Goal: Information Seeking & Learning: Learn about a topic

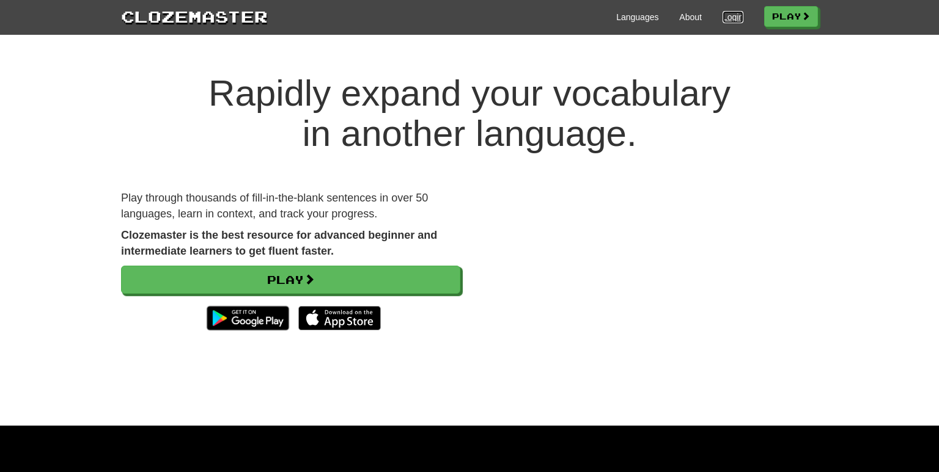
click at [730, 18] on link "Login" at bounding box center [732, 17] width 21 height 12
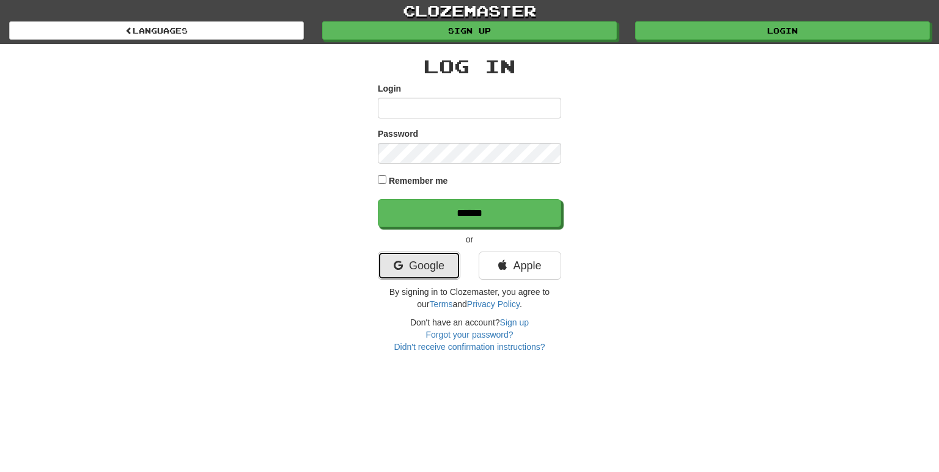
click at [417, 273] on link "Google" at bounding box center [419, 266] width 83 height 28
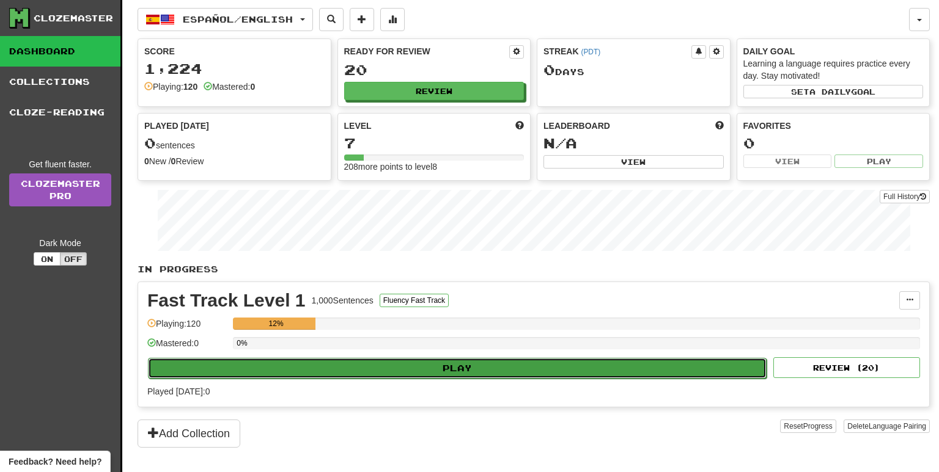
click at [417, 370] on button "Play" at bounding box center [457, 368] width 619 height 21
select select "**"
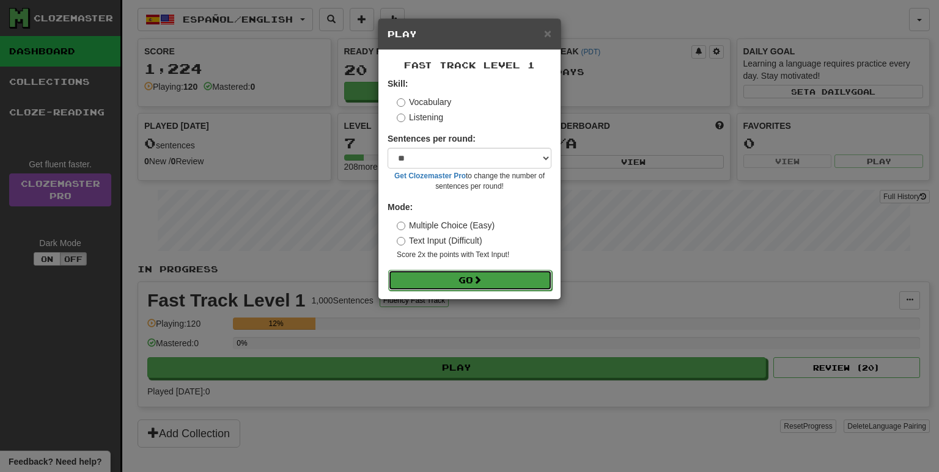
click at [439, 279] on button "Go" at bounding box center [470, 280] width 164 height 21
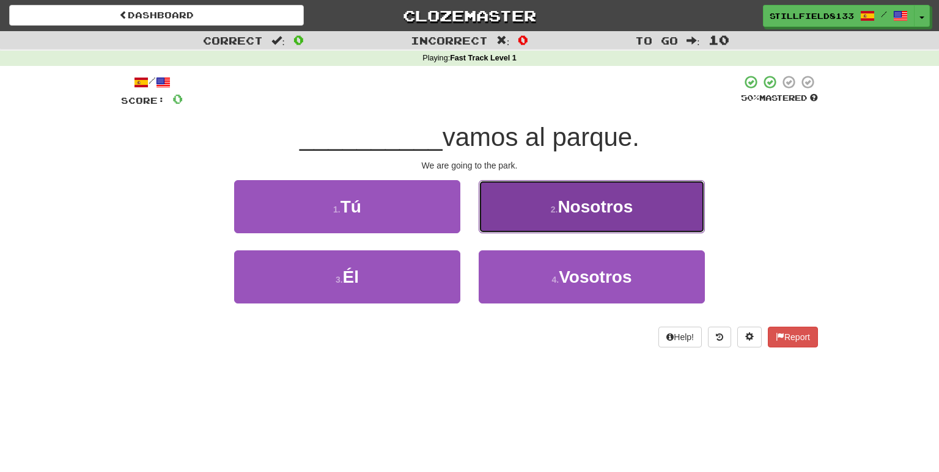
click at [583, 208] on span "Nosotros" at bounding box center [594, 206] width 75 height 19
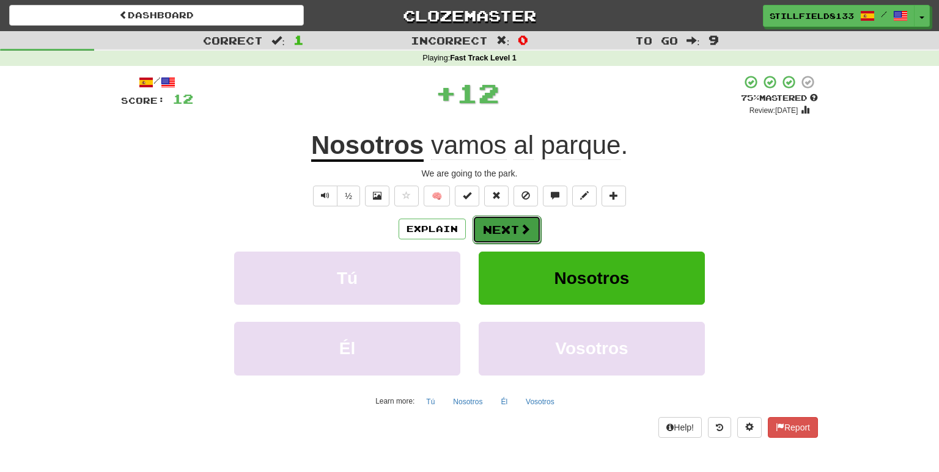
click at [488, 230] on button "Next" at bounding box center [506, 230] width 68 height 28
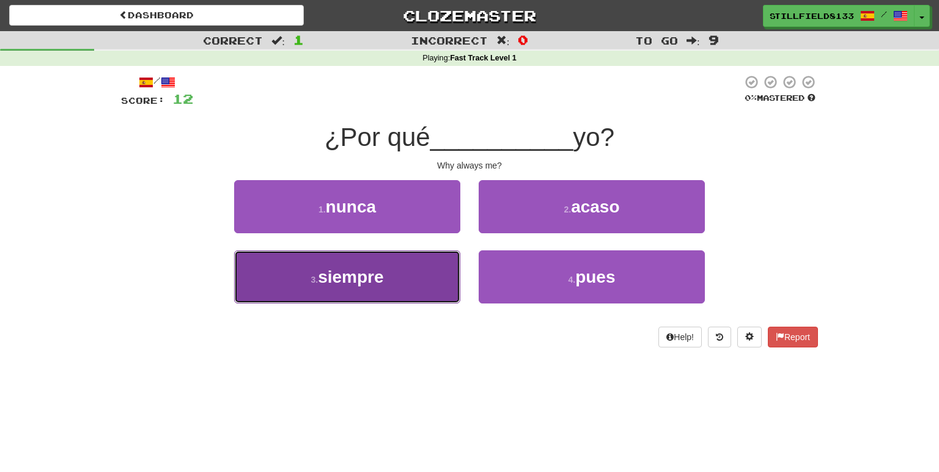
click at [427, 275] on button "3 . siempre" at bounding box center [347, 277] width 226 height 53
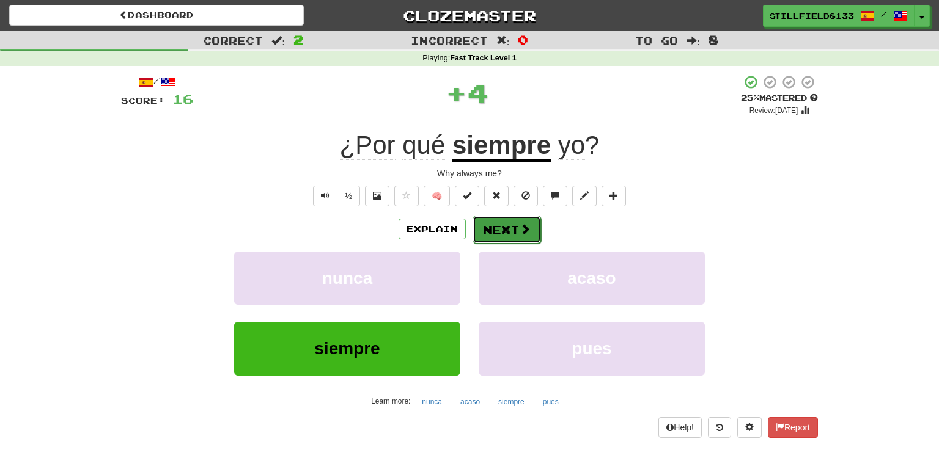
click at [500, 236] on button "Next" at bounding box center [506, 230] width 68 height 28
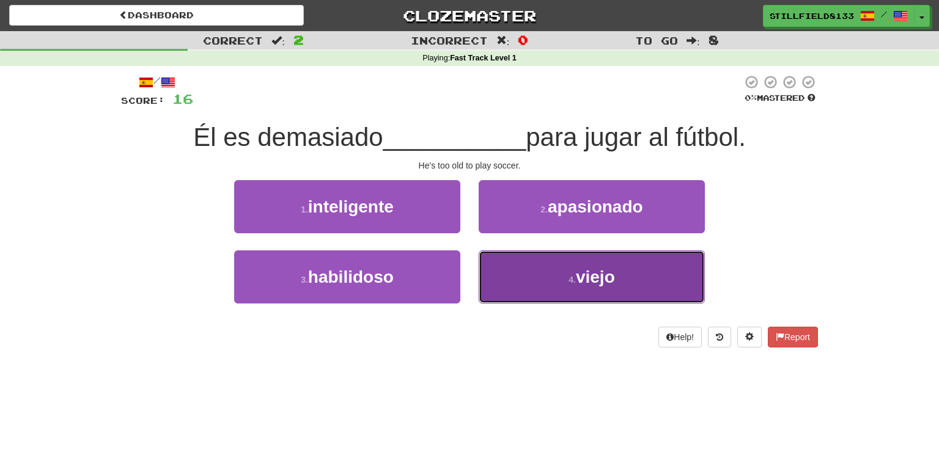
click at [576, 286] on button "4 . viejo" at bounding box center [592, 277] width 226 height 53
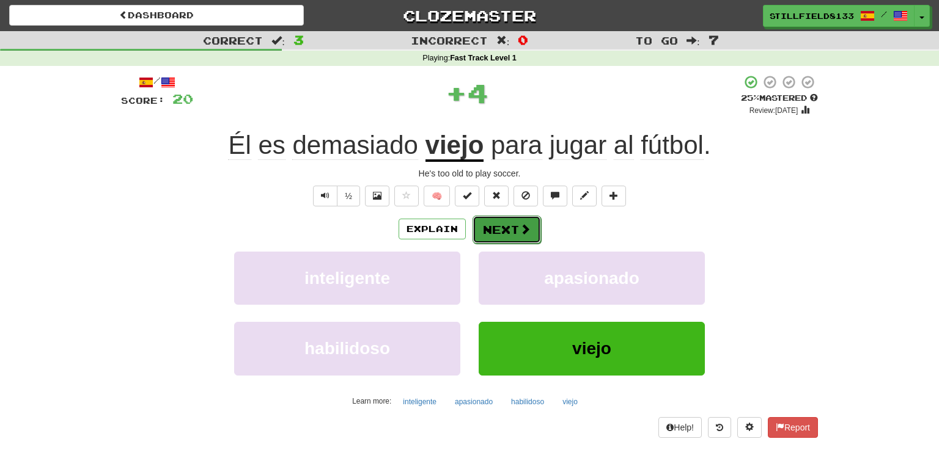
click at [510, 227] on button "Next" at bounding box center [506, 230] width 68 height 28
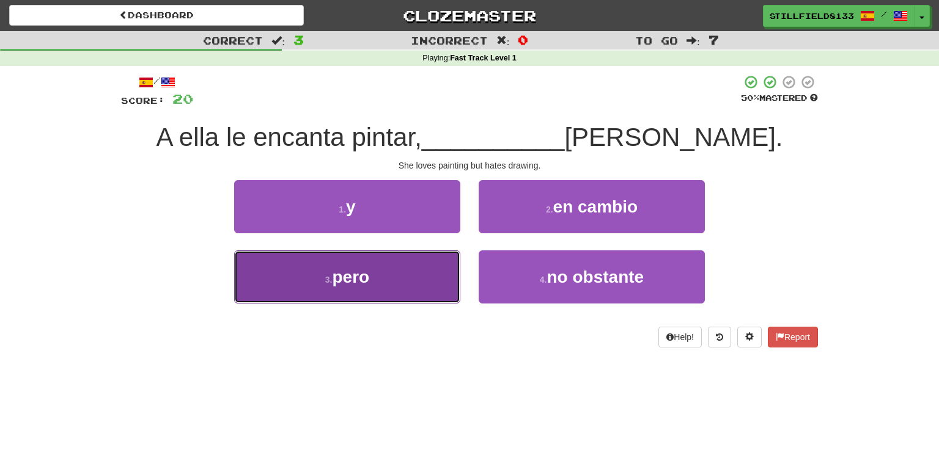
click at [405, 297] on button "3 . pero" at bounding box center [347, 277] width 226 height 53
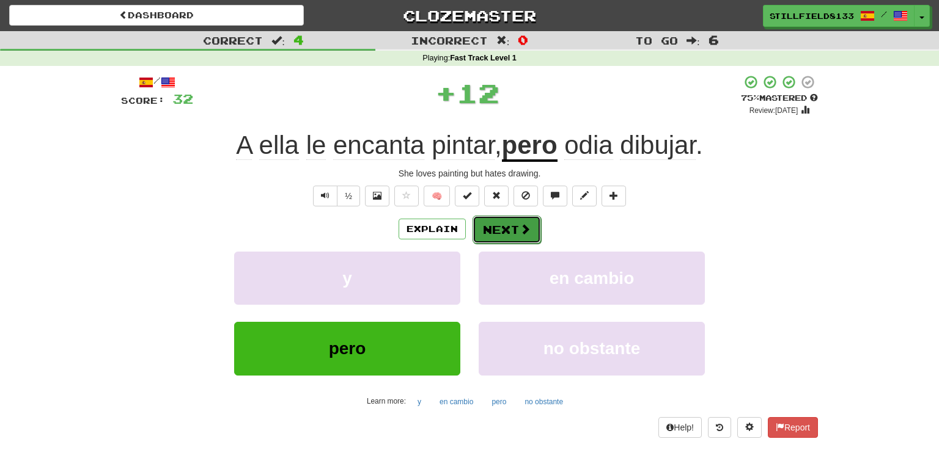
click at [495, 226] on button "Next" at bounding box center [506, 230] width 68 height 28
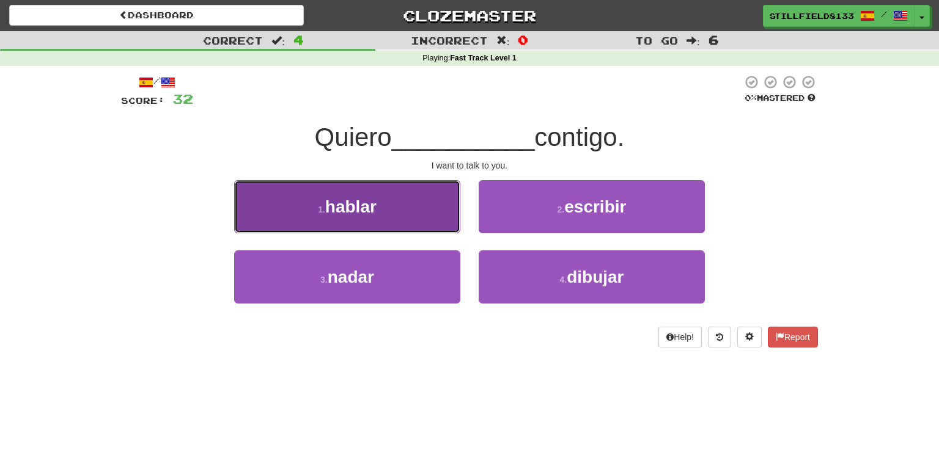
click at [406, 216] on button "1 . hablar" at bounding box center [347, 206] width 226 height 53
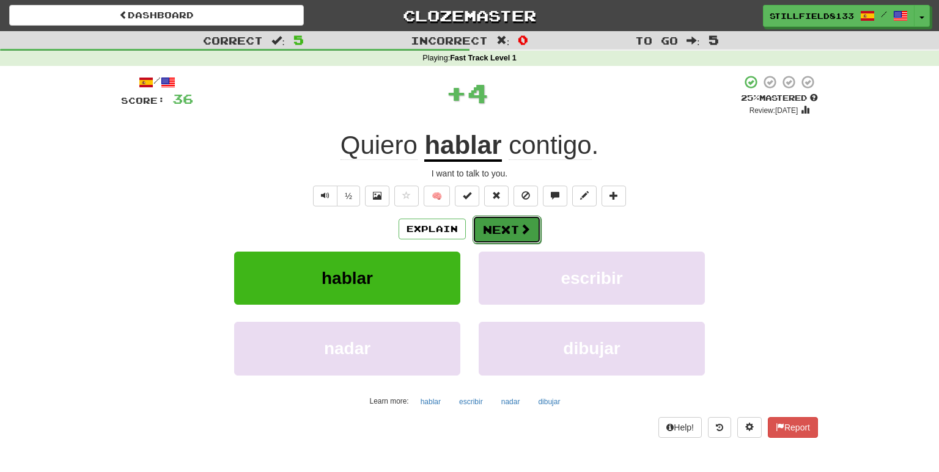
click at [501, 221] on button "Next" at bounding box center [506, 230] width 68 height 28
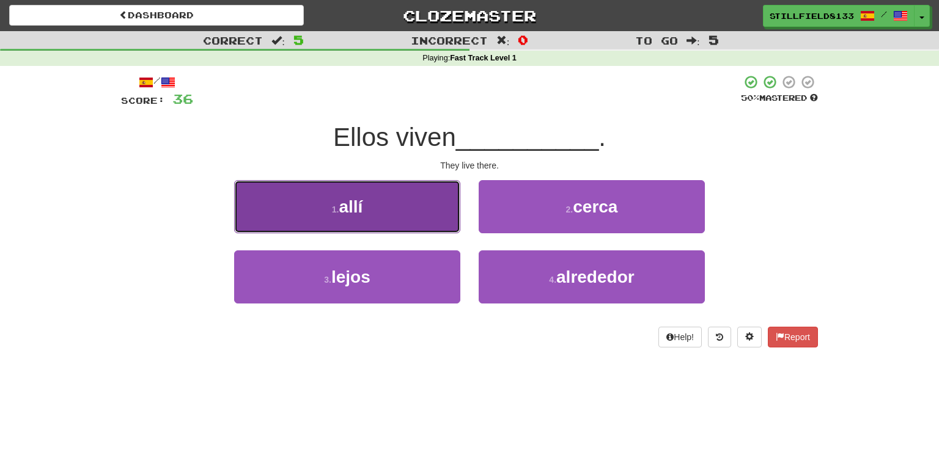
click at [399, 211] on button "1 . allí" at bounding box center [347, 206] width 226 height 53
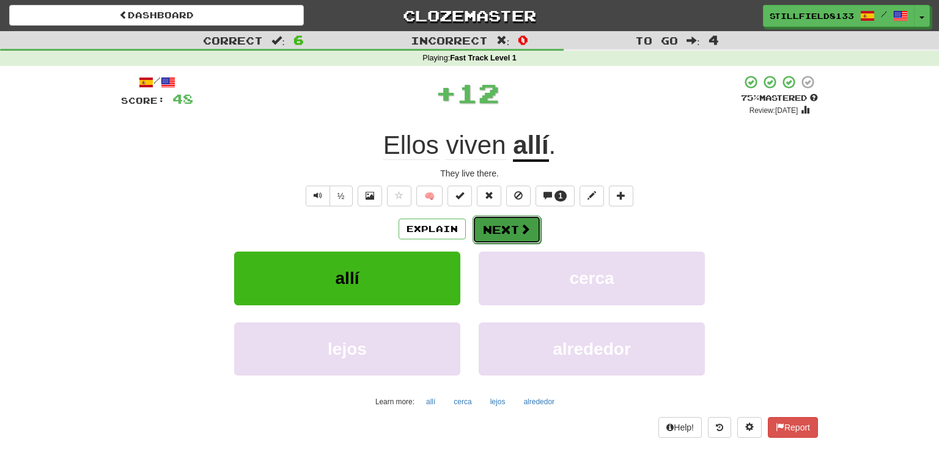
click at [496, 230] on button "Next" at bounding box center [506, 230] width 68 height 28
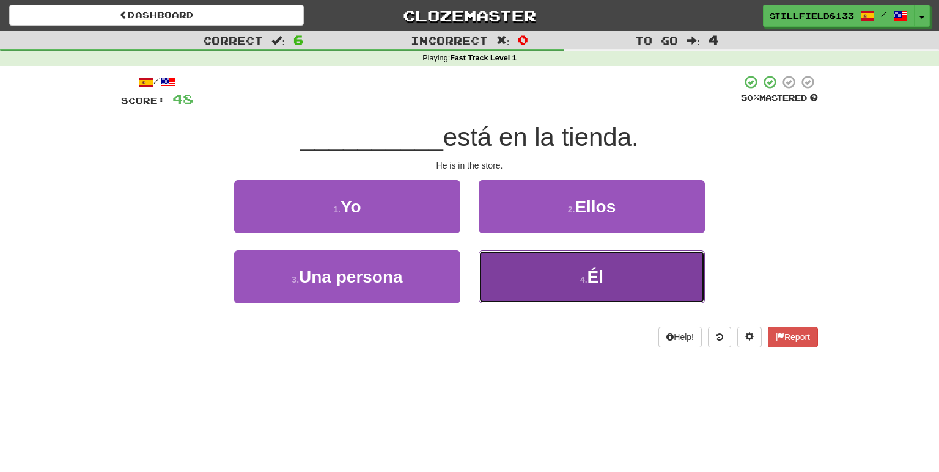
click at [544, 273] on button "4 . Él" at bounding box center [592, 277] width 226 height 53
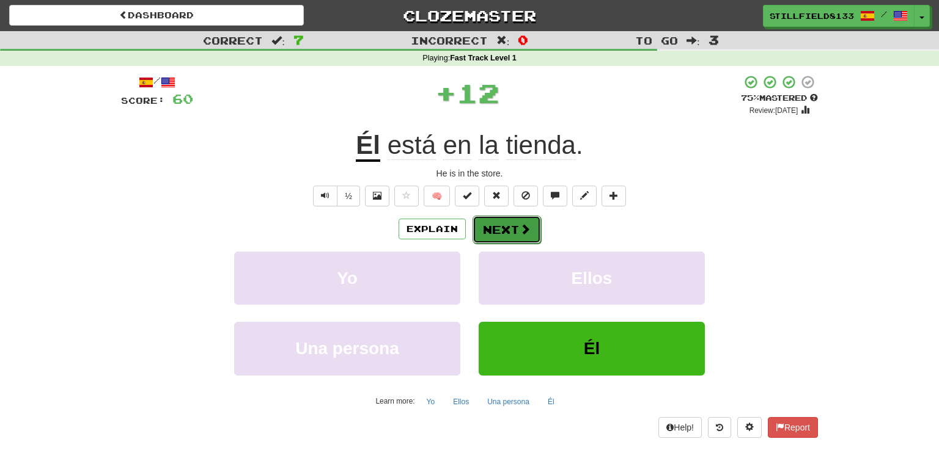
click at [499, 219] on button "Next" at bounding box center [506, 230] width 68 height 28
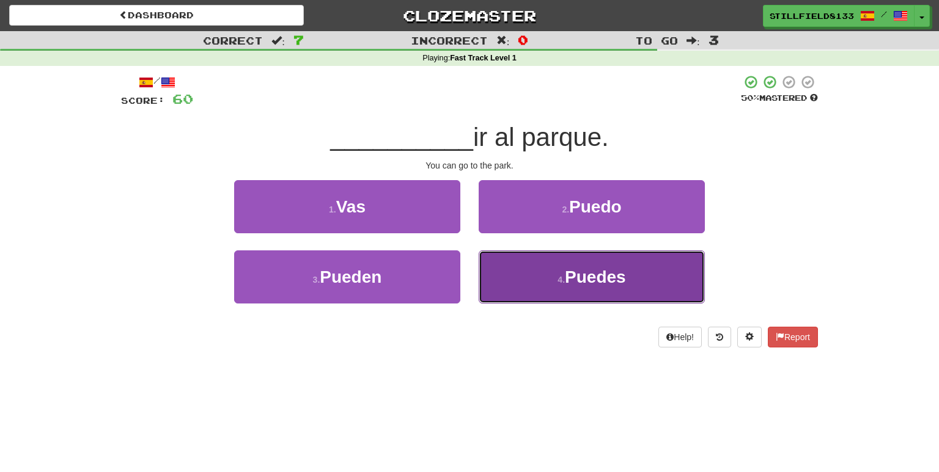
click at [562, 282] on small "4 ." at bounding box center [560, 280] width 7 height 10
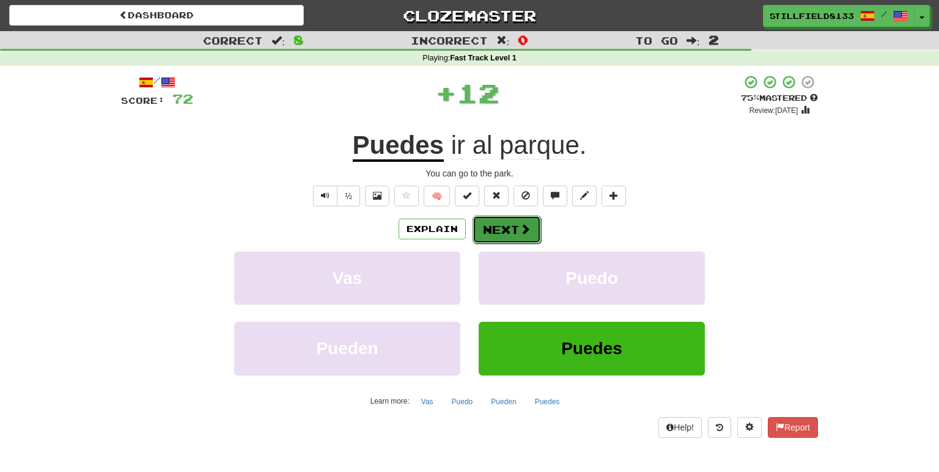
click at [502, 225] on button "Next" at bounding box center [506, 230] width 68 height 28
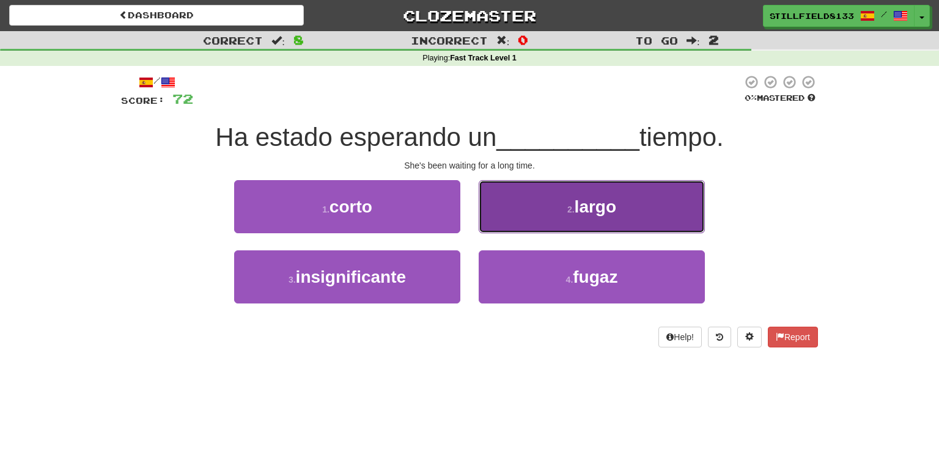
click at [520, 202] on button "2 . largo" at bounding box center [592, 206] width 226 height 53
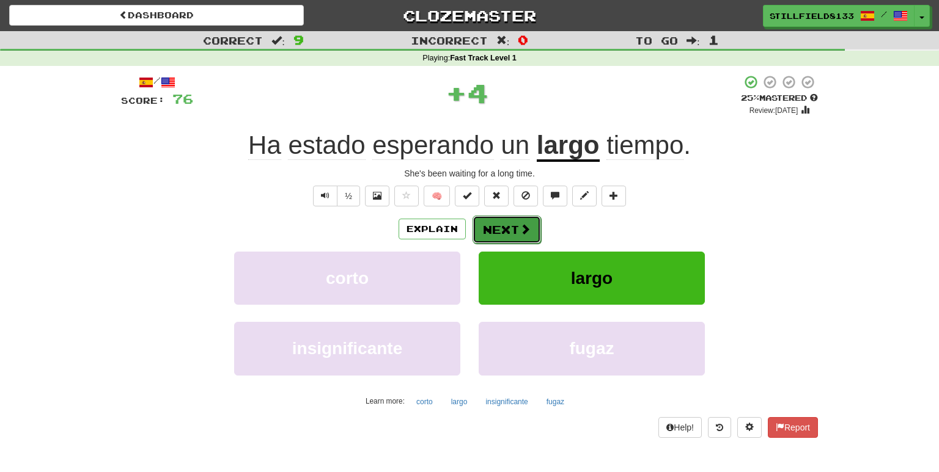
click at [501, 237] on button "Next" at bounding box center [506, 230] width 68 height 28
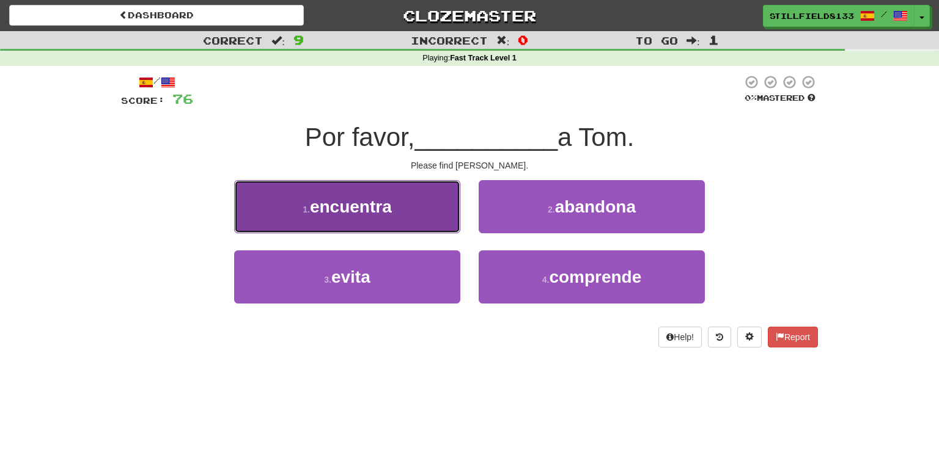
click at [419, 221] on button "1 . encuentra" at bounding box center [347, 206] width 226 height 53
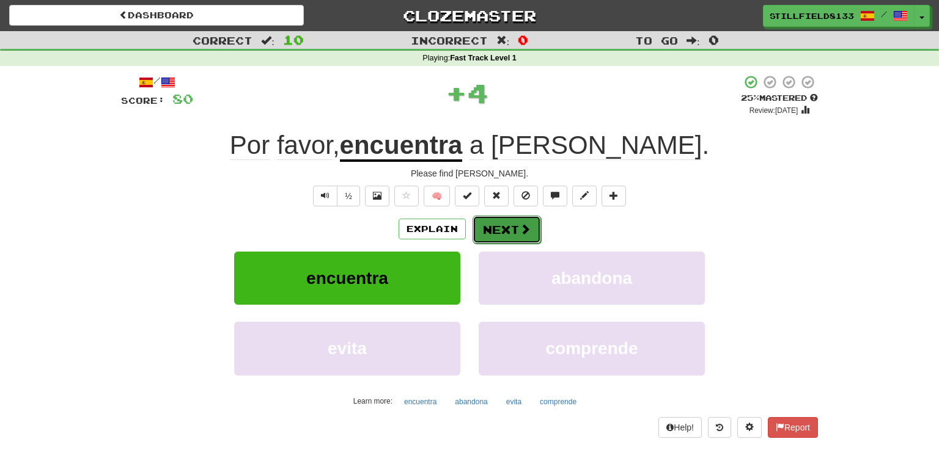
click at [497, 227] on button "Next" at bounding box center [506, 230] width 68 height 28
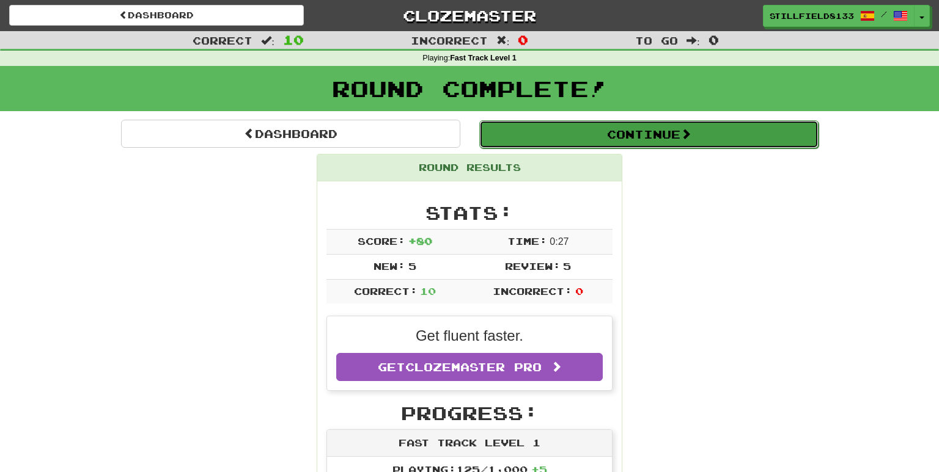
click at [538, 138] on button "Continue" at bounding box center [648, 134] width 339 height 28
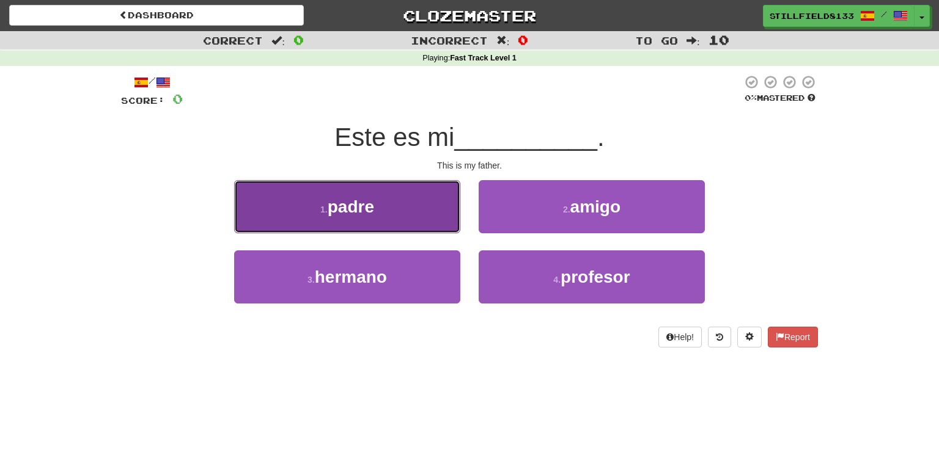
click at [391, 203] on button "1 . padre" at bounding box center [347, 206] width 226 height 53
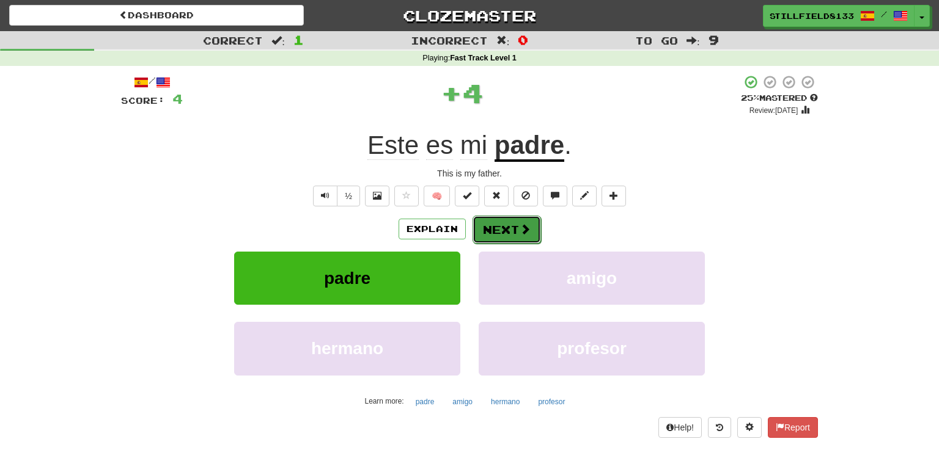
click at [489, 225] on button "Next" at bounding box center [506, 230] width 68 height 28
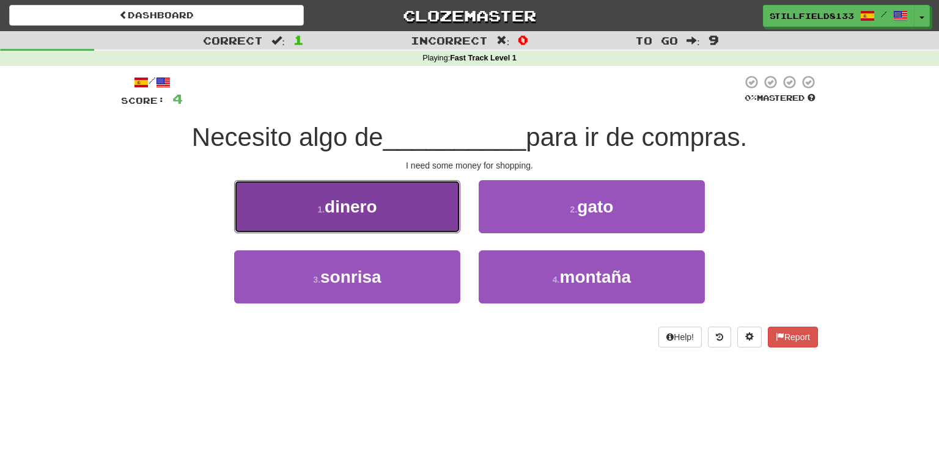
click at [422, 202] on button "1 . dinero" at bounding box center [347, 206] width 226 height 53
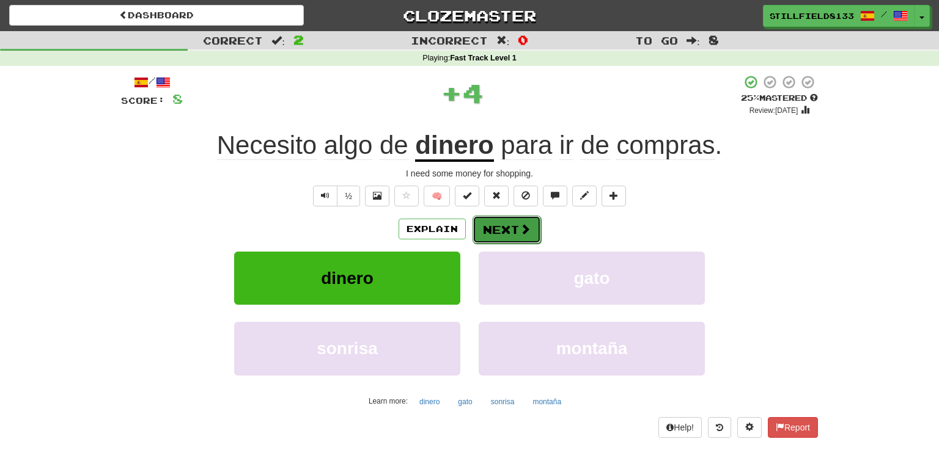
click at [485, 227] on button "Next" at bounding box center [506, 230] width 68 height 28
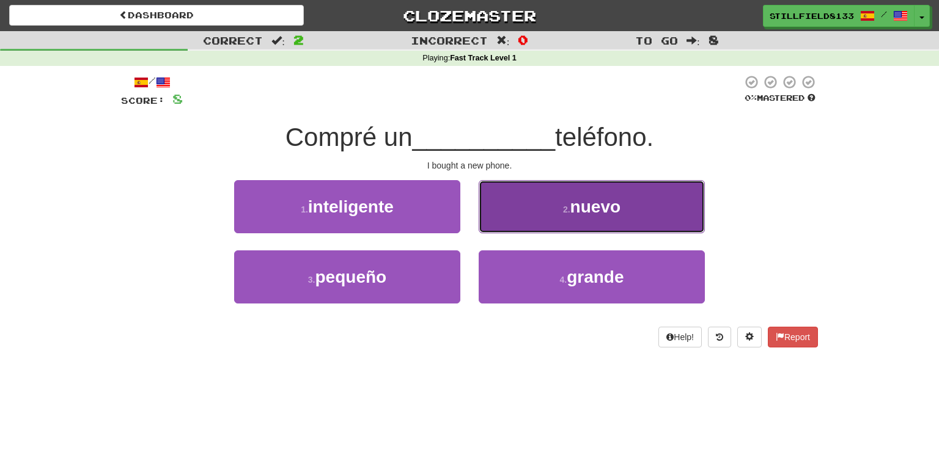
click at [504, 222] on button "2 . nuevo" at bounding box center [592, 206] width 226 height 53
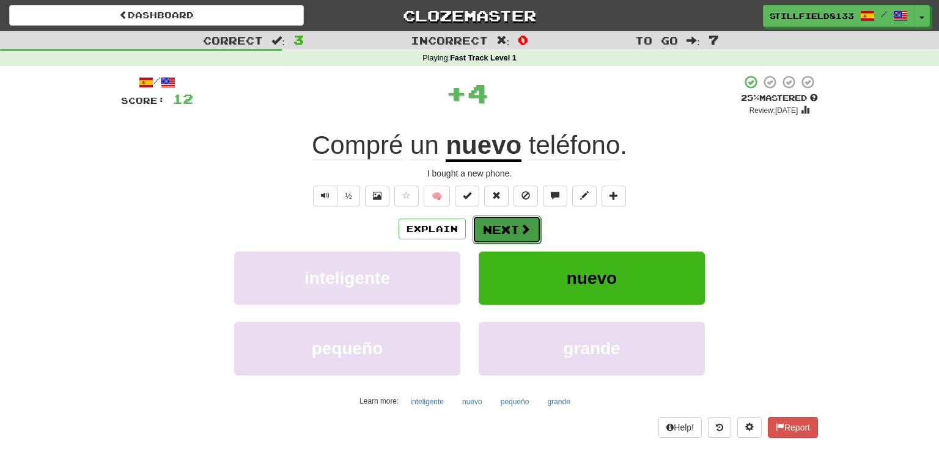
click at [498, 222] on button "Next" at bounding box center [506, 230] width 68 height 28
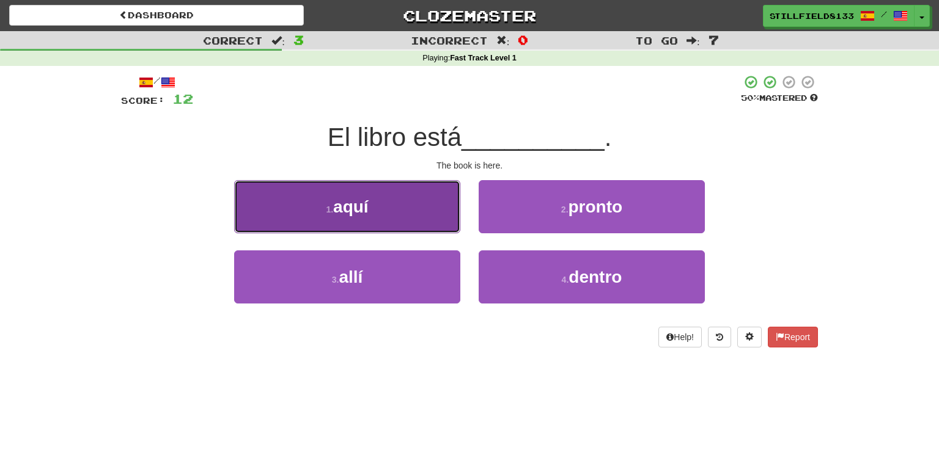
click at [394, 219] on button "1 . aquí" at bounding box center [347, 206] width 226 height 53
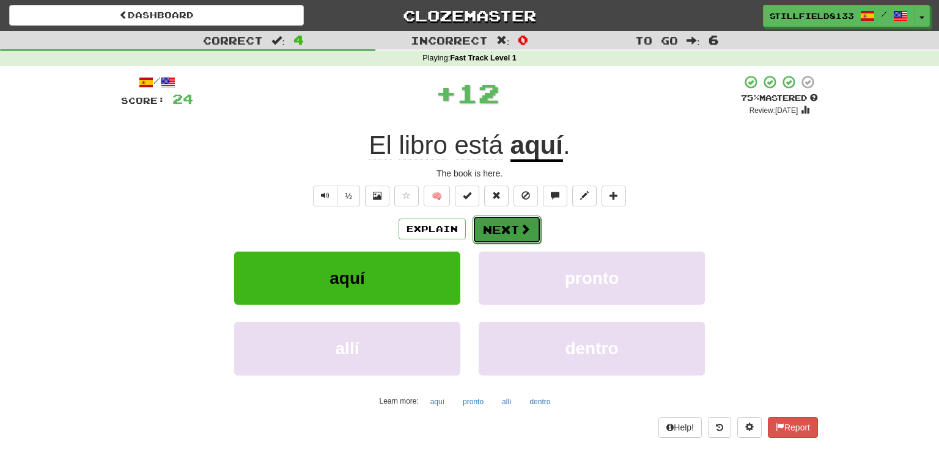
click at [497, 235] on button "Next" at bounding box center [506, 230] width 68 height 28
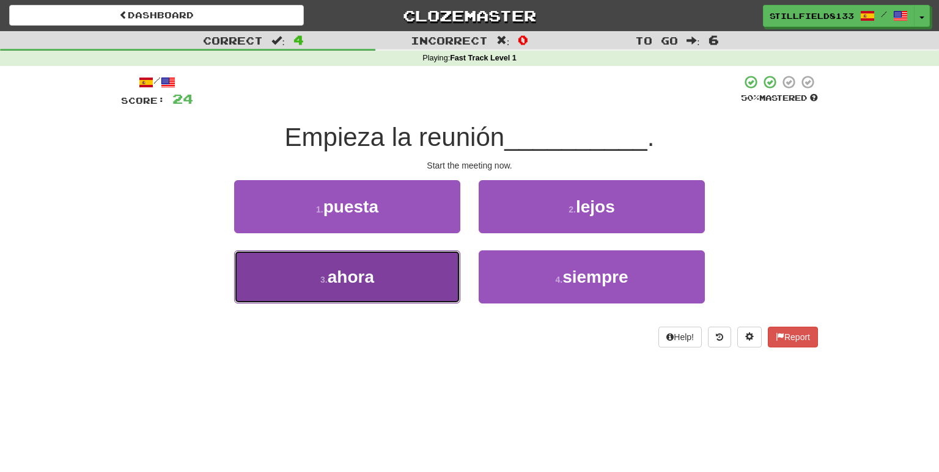
click at [418, 271] on button "3 . ahora" at bounding box center [347, 277] width 226 height 53
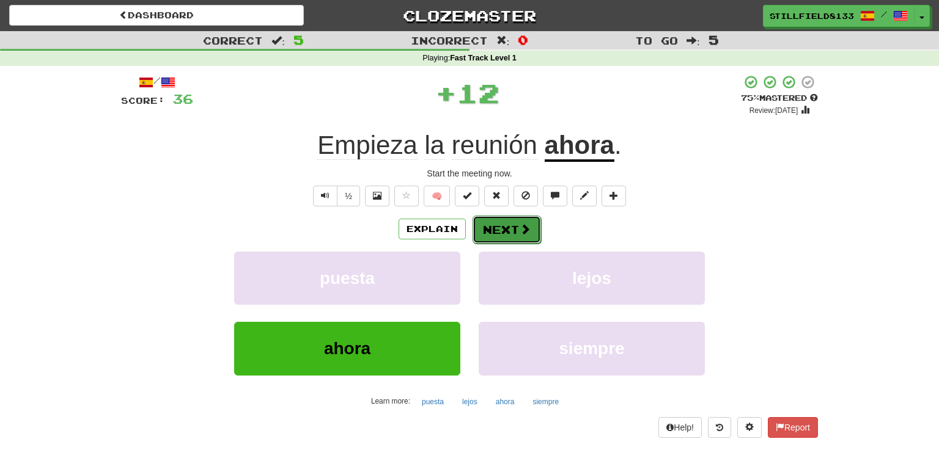
click at [485, 236] on button "Next" at bounding box center [506, 230] width 68 height 28
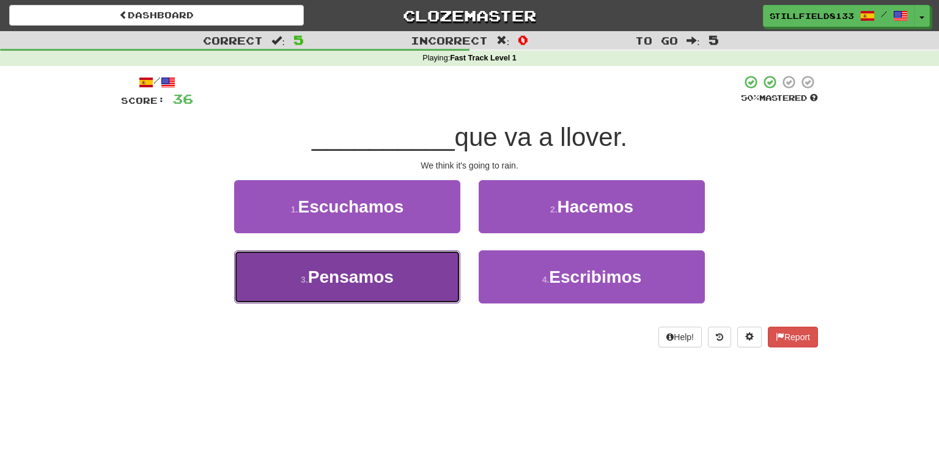
click at [408, 283] on button "3 . Pensamos" at bounding box center [347, 277] width 226 height 53
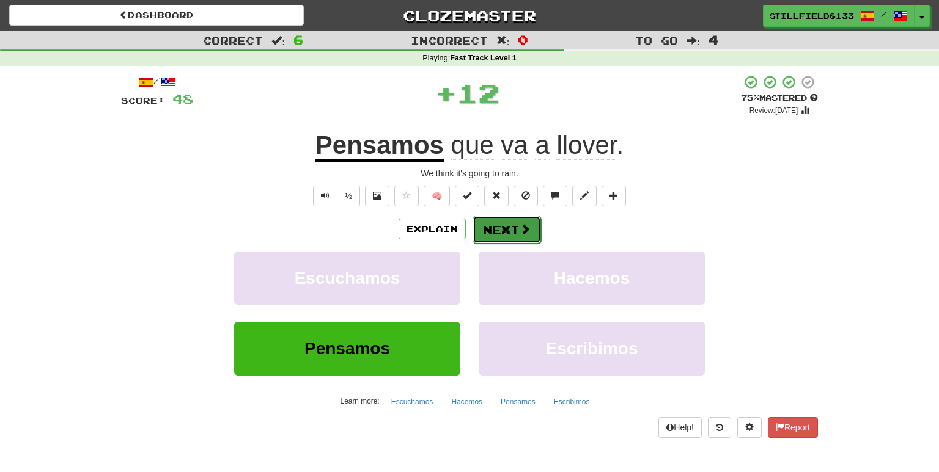
click at [529, 227] on span at bounding box center [525, 229] width 11 height 11
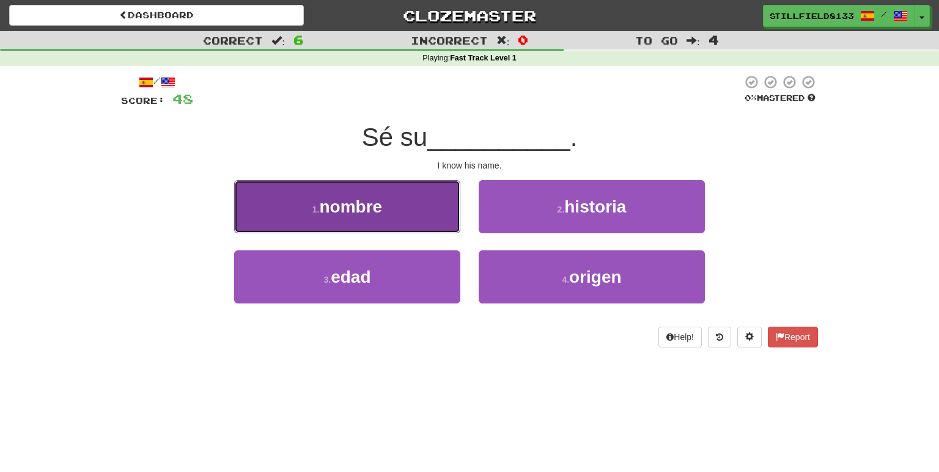
click at [418, 204] on button "1 . nombre" at bounding box center [347, 206] width 226 height 53
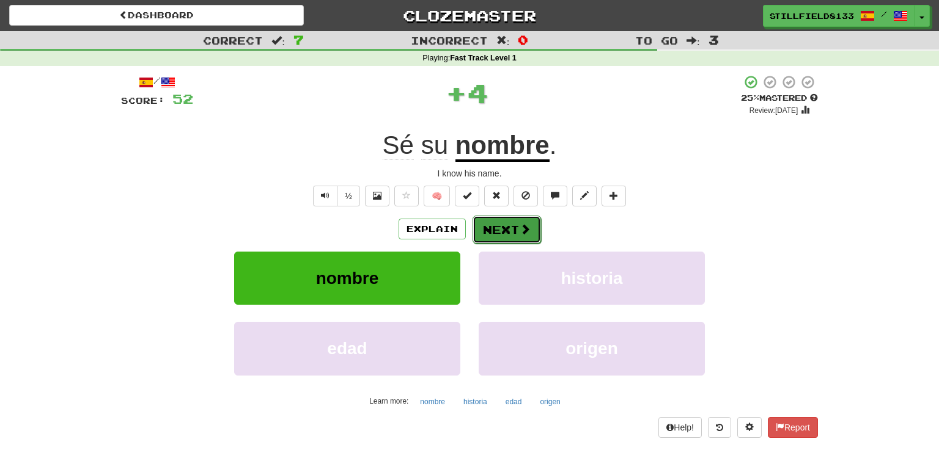
click at [501, 233] on button "Next" at bounding box center [506, 230] width 68 height 28
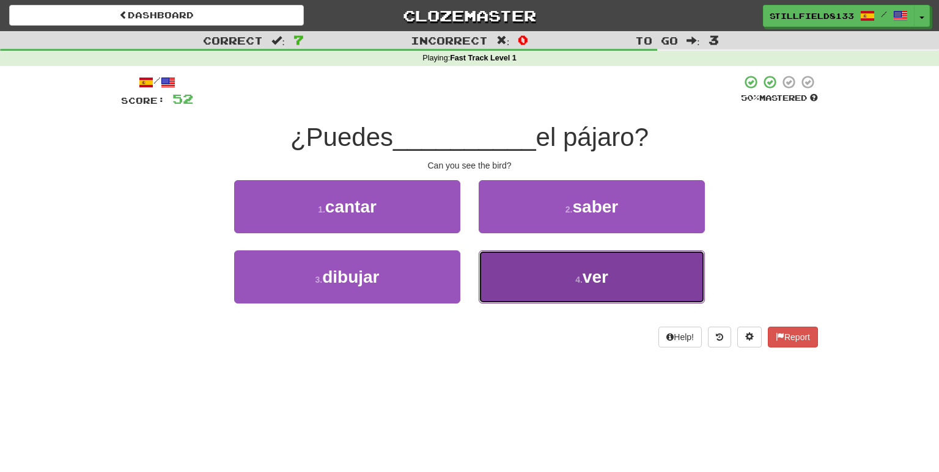
click at [505, 292] on button "4 . ver" at bounding box center [592, 277] width 226 height 53
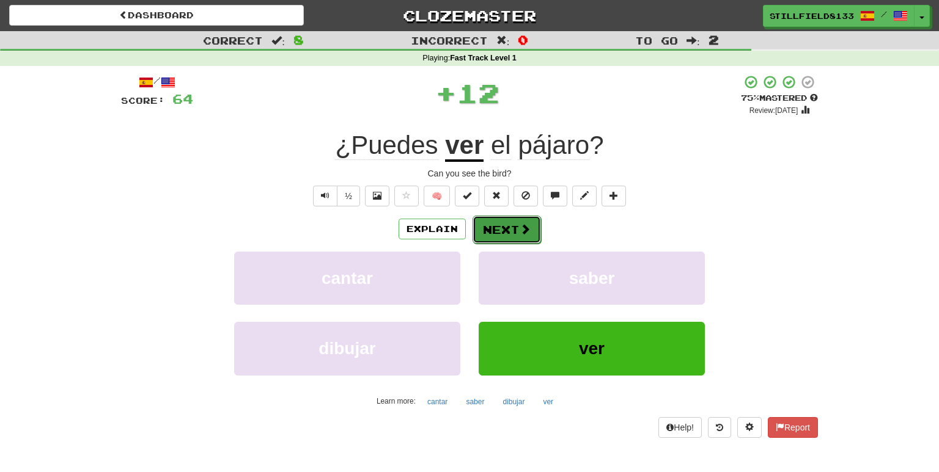
click at [489, 228] on button "Next" at bounding box center [506, 230] width 68 height 28
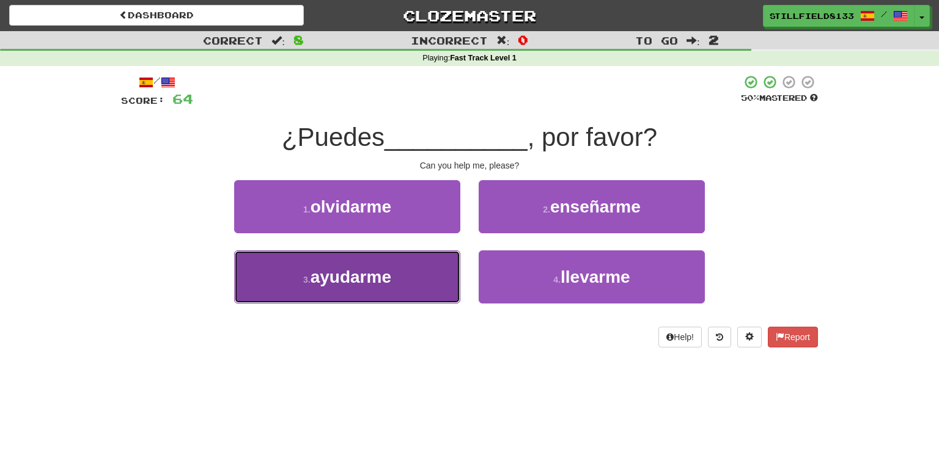
click at [421, 280] on button "3 . ayudarme" at bounding box center [347, 277] width 226 height 53
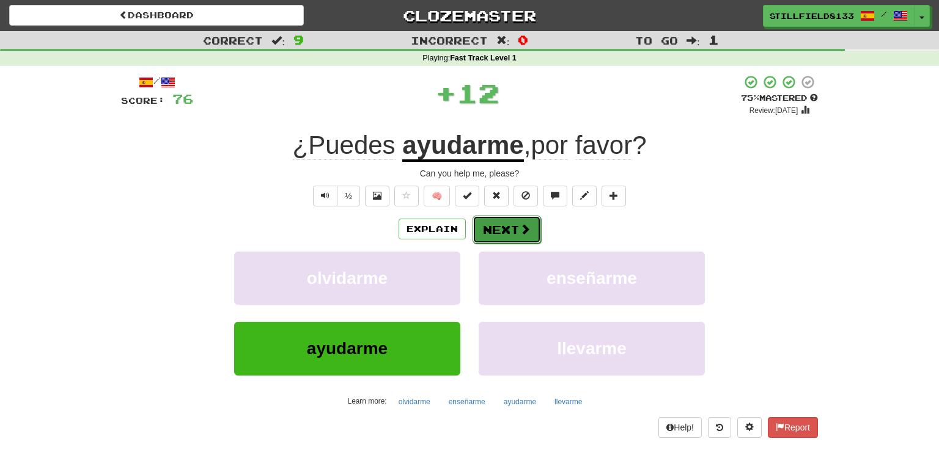
click at [489, 233] on button "Next" at bounding box center [506, 230] width 68 height 28
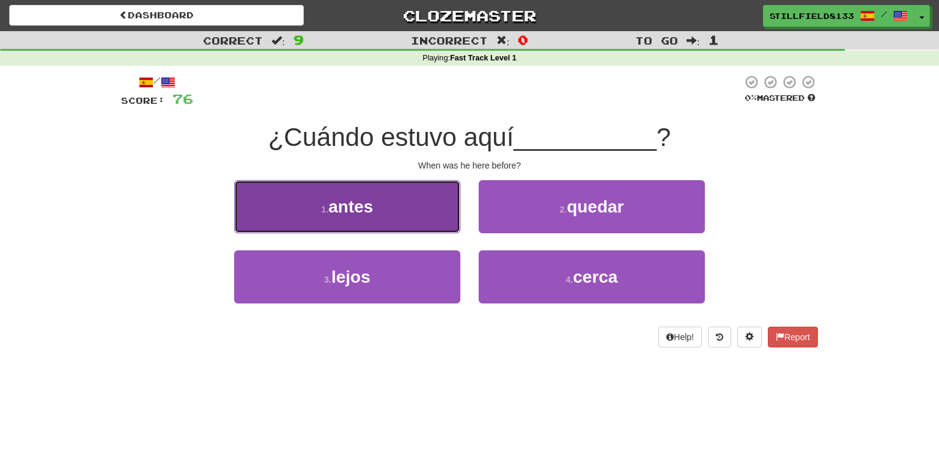
click at [420, 204] on button "1 . antes" at bounding box center [347, 206] width 226 height 53
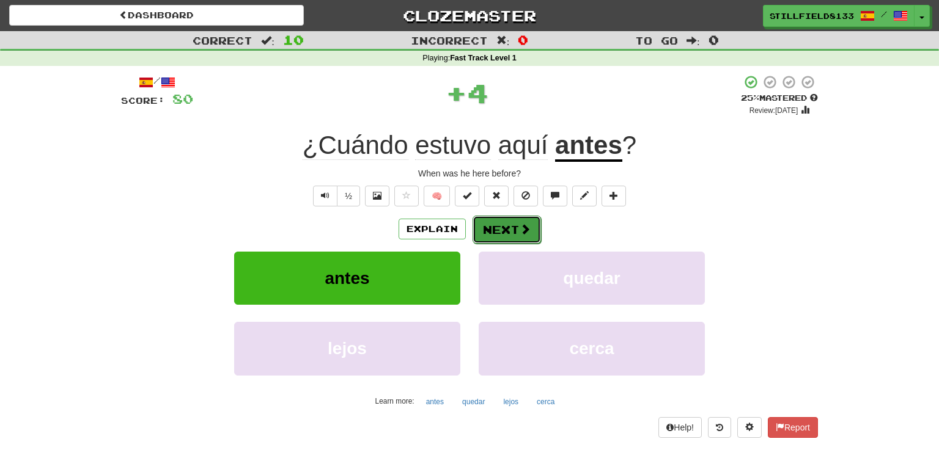
click at [523, 232] on span at bounding box center [525, 229] width 11 height 11
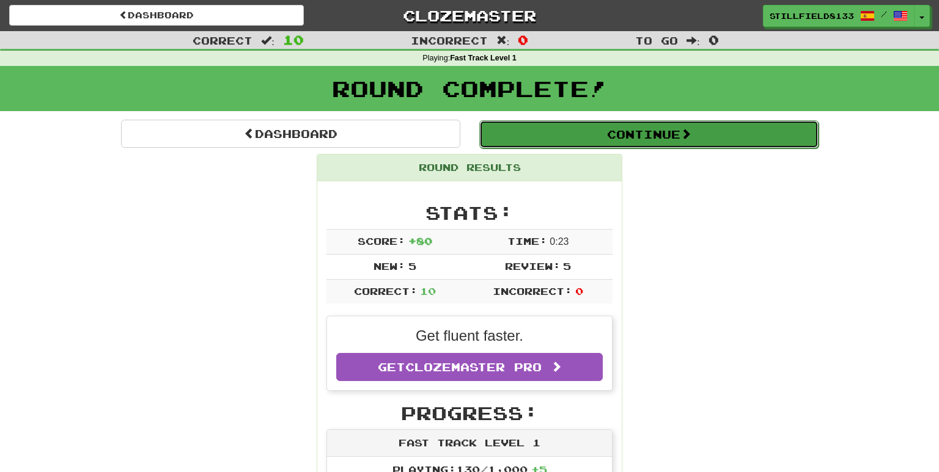
click at [589, 139] on button "Continue" at bounding box center [648, 134] width 339 height 28
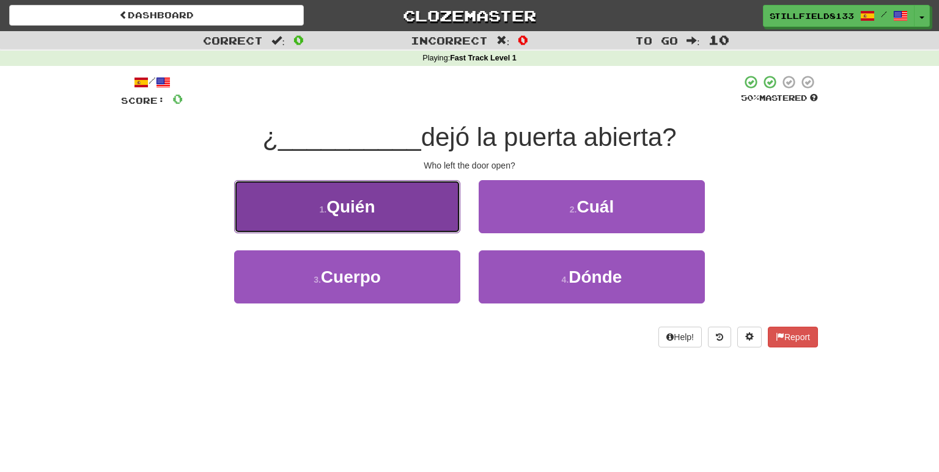
click at [429, 204] on button "1 . Quién" at bounding box center [347, 206] width 226 height 53
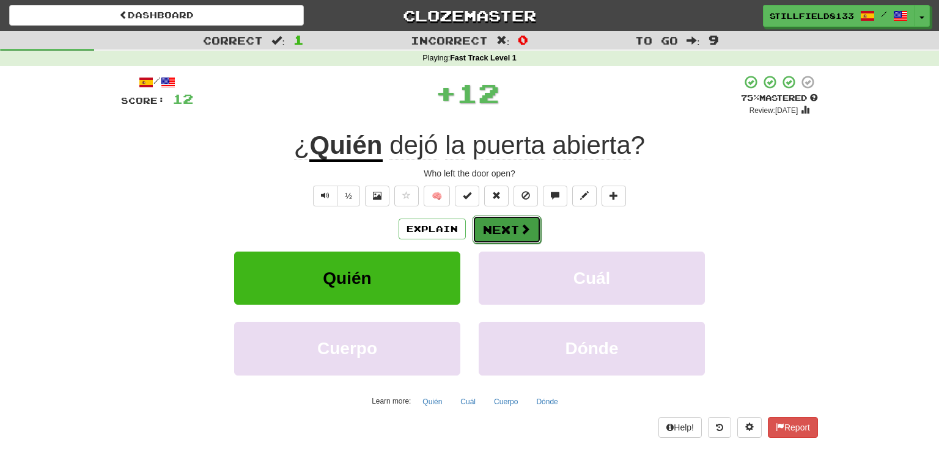
click at [510, 226] on button "Next" at bounding box center [506, 230] width 68 height 28
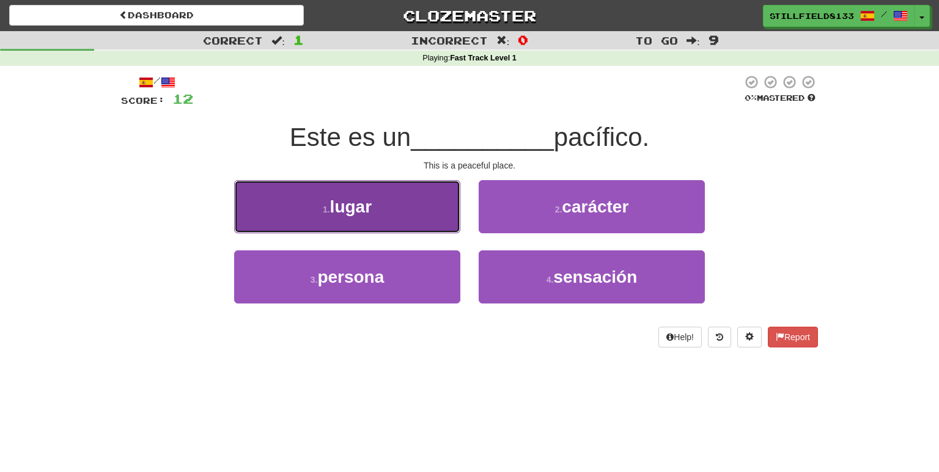
click at [430, 186] on button "1 . lugar" at bounding box center [347, 206] width 226 height 53
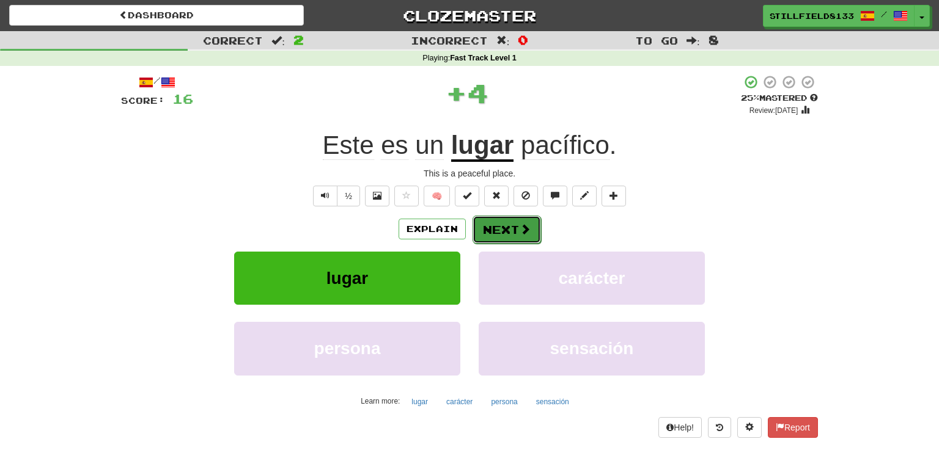
click at [510, 231] on button "Next" at bounding box center [506, 230] width 68 height 28
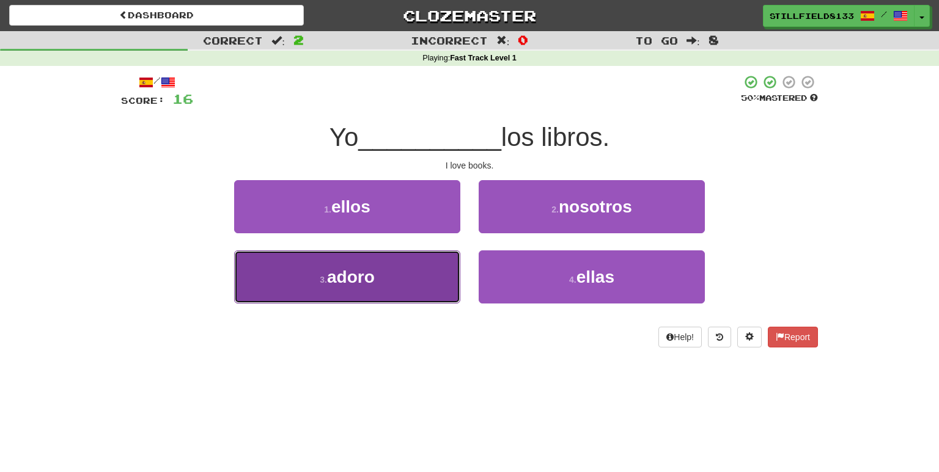
click at [451, 283] on button "3 . adoro" at bounding box center [347, 277] width 226 height 53
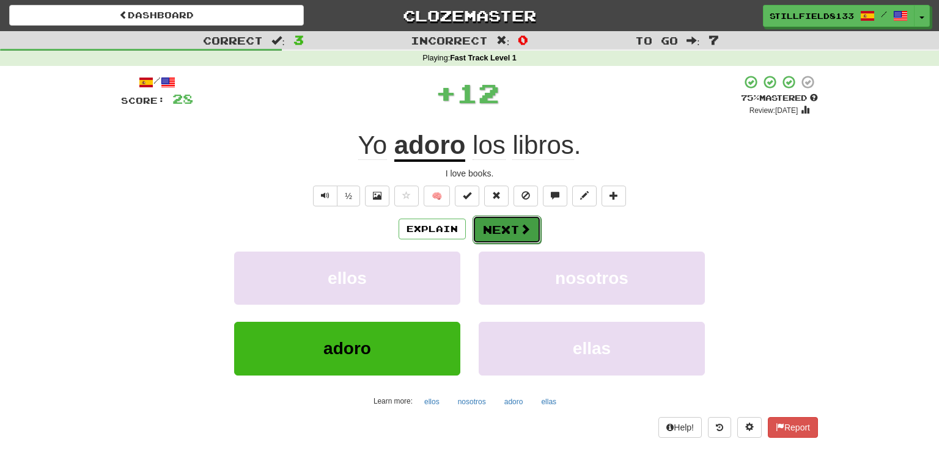
click at [522, 230] on span at bounding box center [525, 229] width 11 height 11
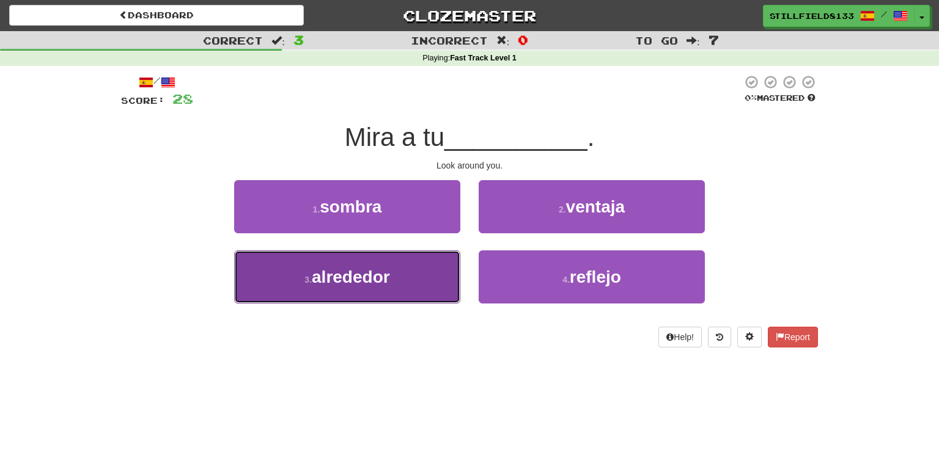
click at [441, 280] on button "3 . alrededor" at bounding box center [347, 277] width 226 height 53
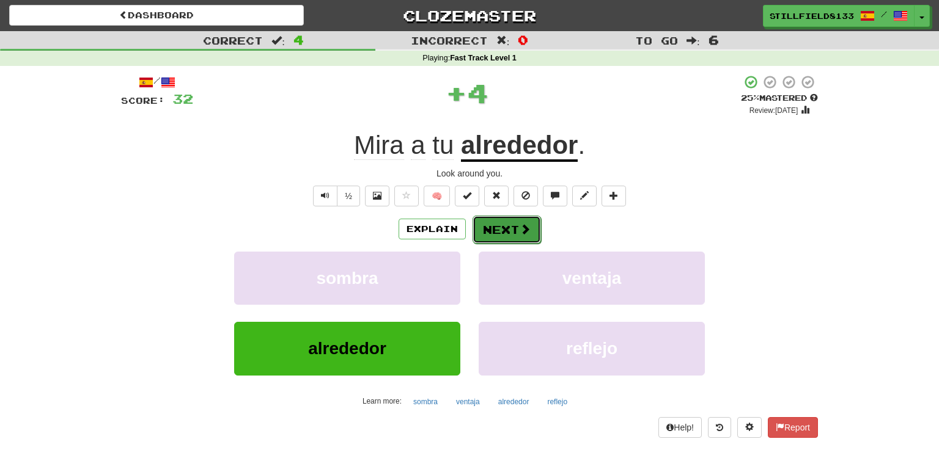
click at [515, 235] on button "Next" at bounding box center [506, 230] width 68 height 28
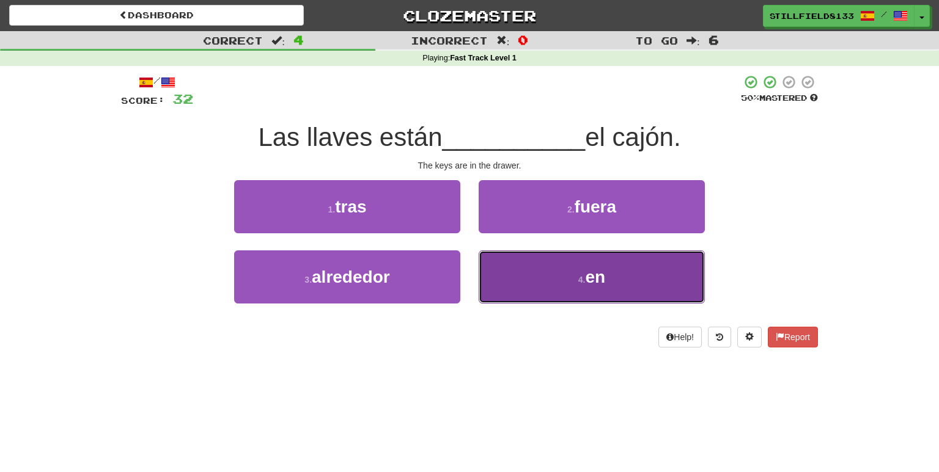
click at [523, 285] on button "4 . en" at bounding box center [592, 277] width 226 height 53
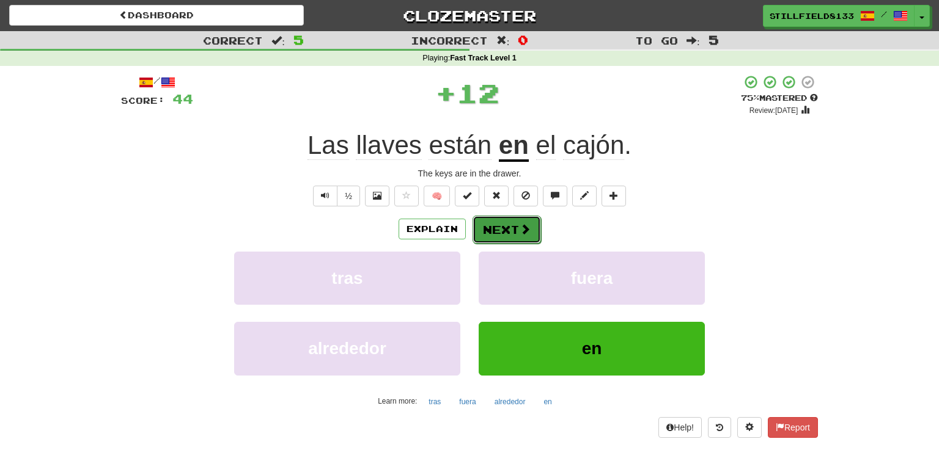
click at [487, 231] on button "Next" at bounding box center [506, 230] width 68 height 28
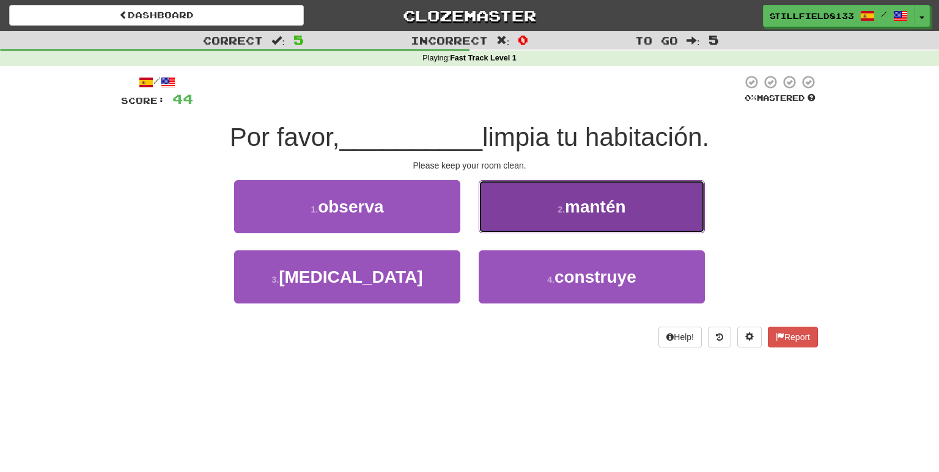
click at [524, 197] on button "2 . mantén" at bounding box center [592, 206] width 226 height 53
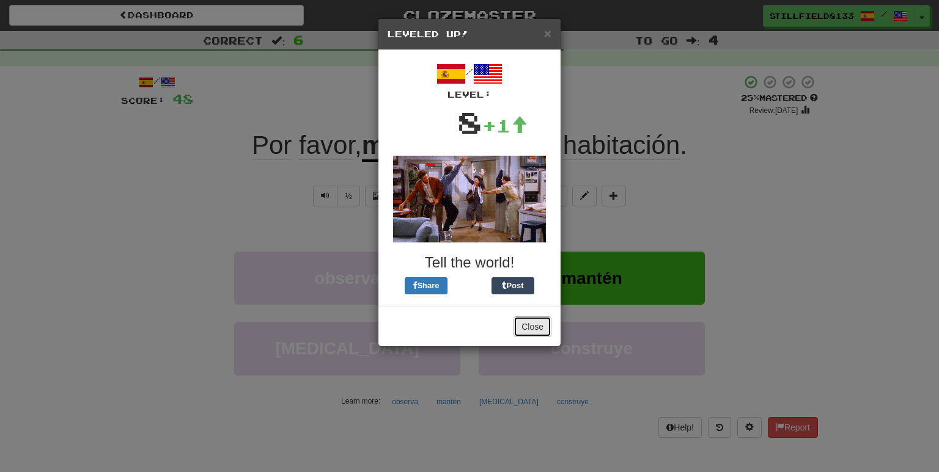
click at [534, 329] on button "Close" at bounding box center [532, 327] width 38 height 21
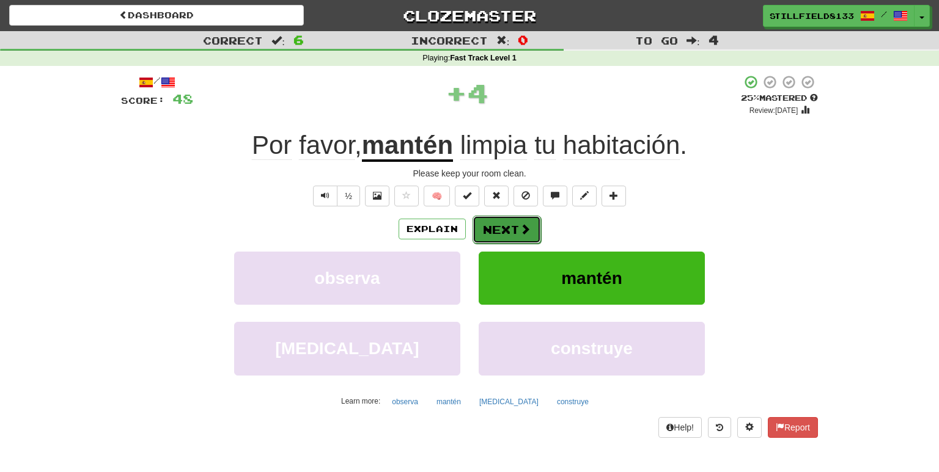
click at [498, 231] on button "Next" at bounding box center [506, 230] width 68 height 28
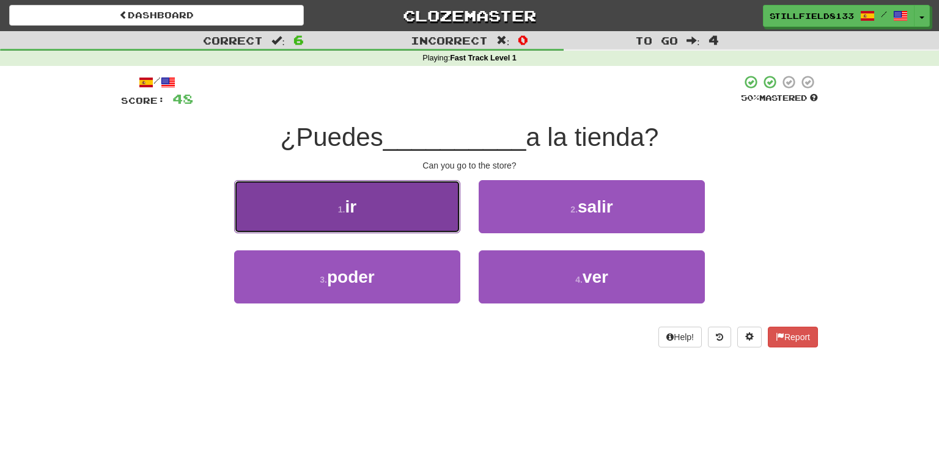
click at [406, 215] on button "1 . ir" at bounding box center [347, 206] width 226 height 53
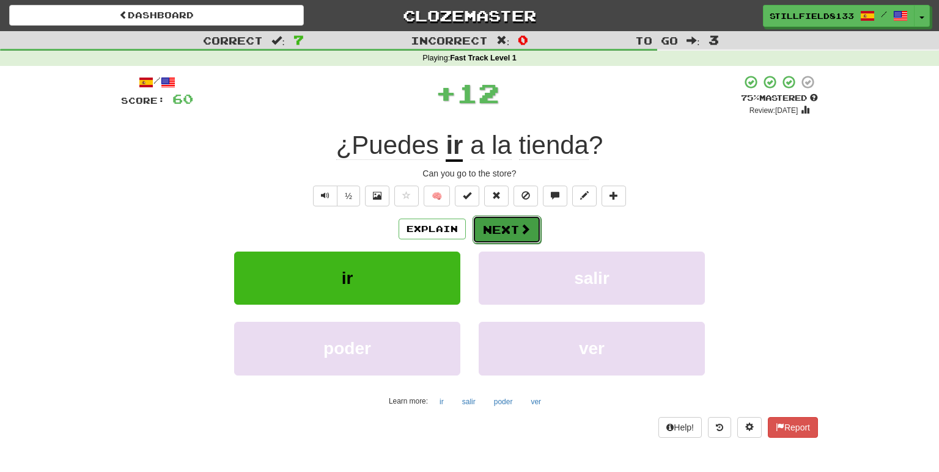
click at [488, 225] on button "Next" at bounding box center [506, 230] width 68 height 28
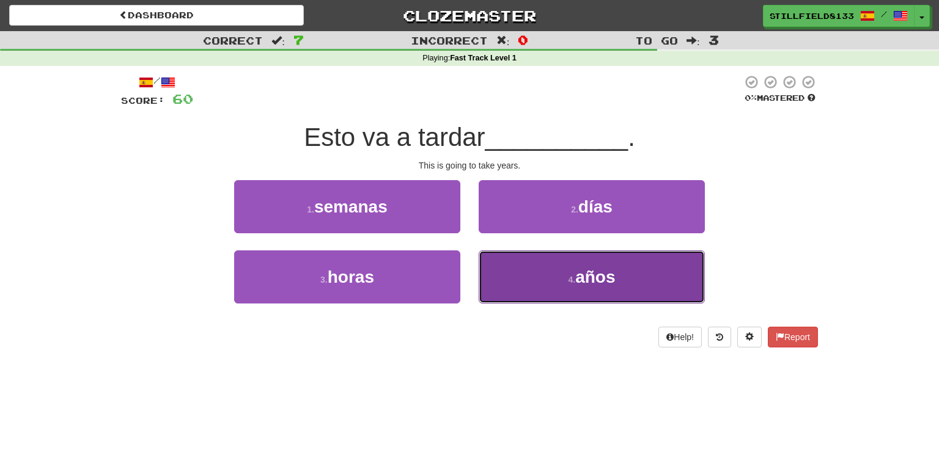
click at [522, 282] on button "4 . años" at bounding box center [592, 277] width 226 height 53
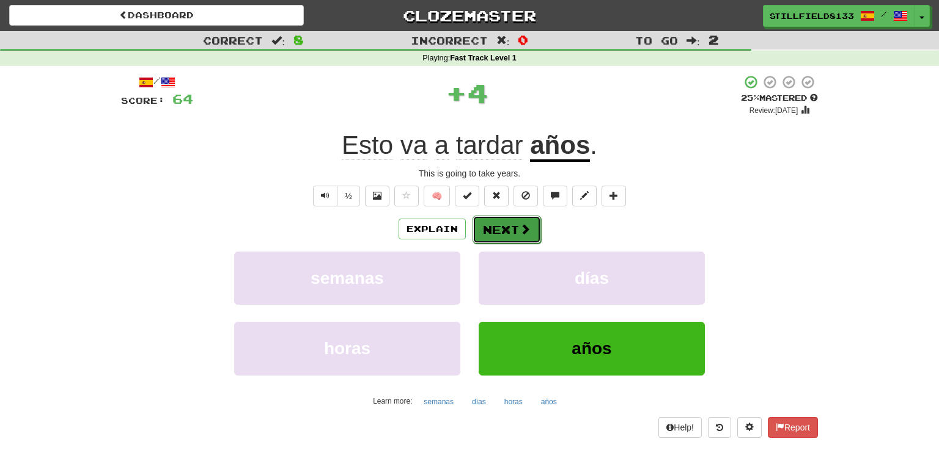
click at [501, 227] on button "Next" at bounding box center [506, 230] width 68 height 28
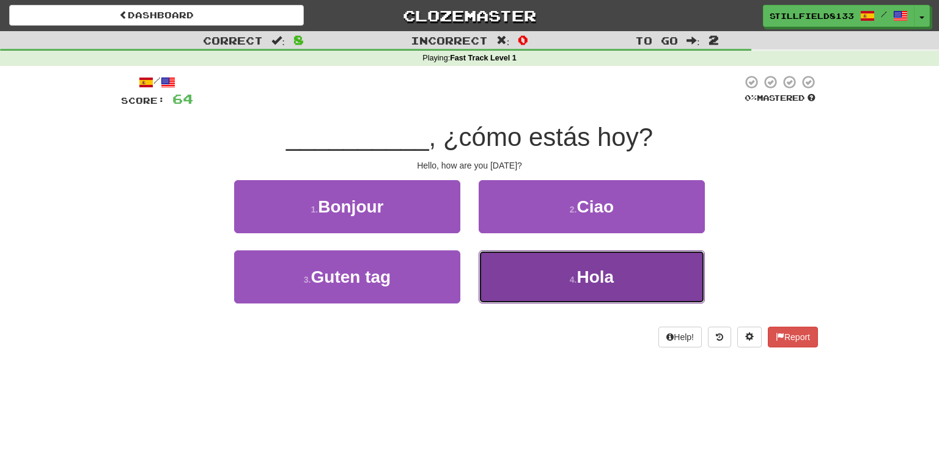
click at [519, 276] on button "4 . Hola" at bounding box center [592, 277] width 226 height 53
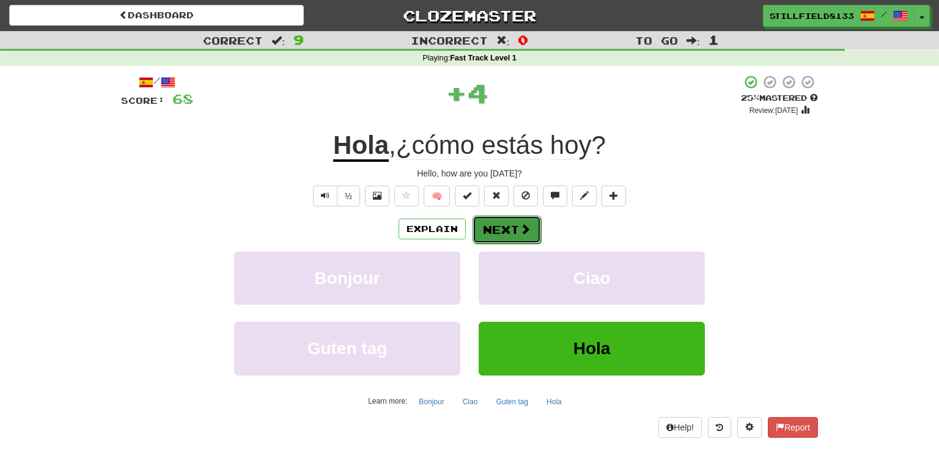
click at [496, 226] on button "Next" at bounding box center [506, 230] width 68 height 28
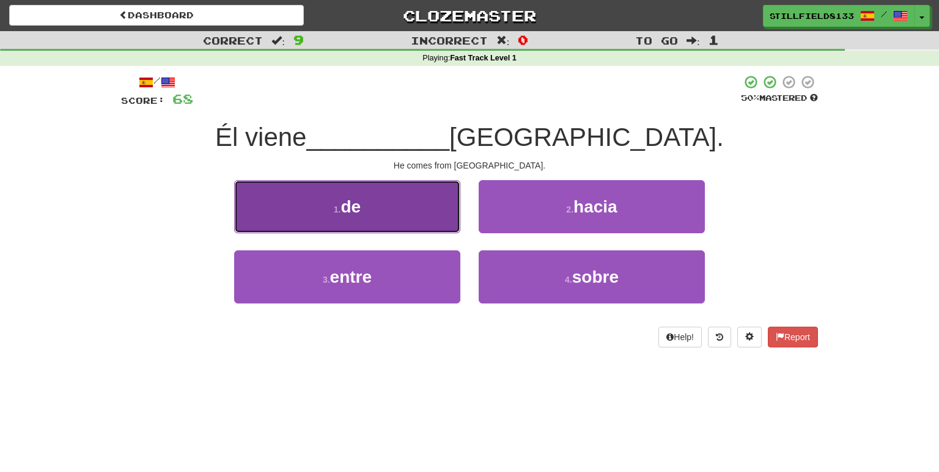
click at [413, 210] on button "1 . de" at bounding box center [347, 206] width 226 height 53
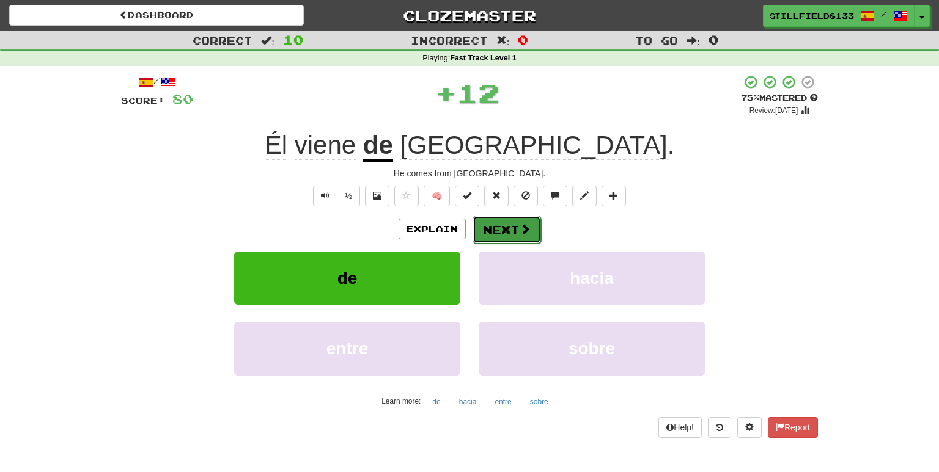
click at [488, 225] on button "Next" at bounding box center [506, 230] width 68 height 28
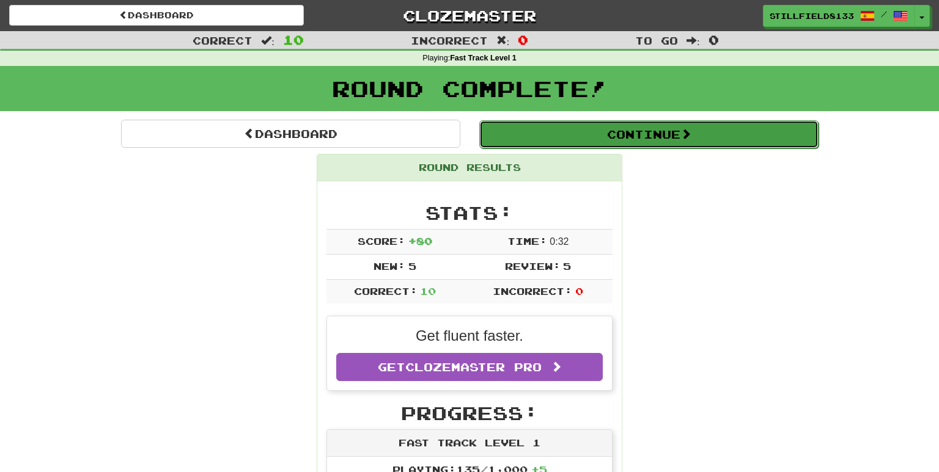
click at [565, 131] on button "Continue" at bounding box center [648, 134] width 339 height 28
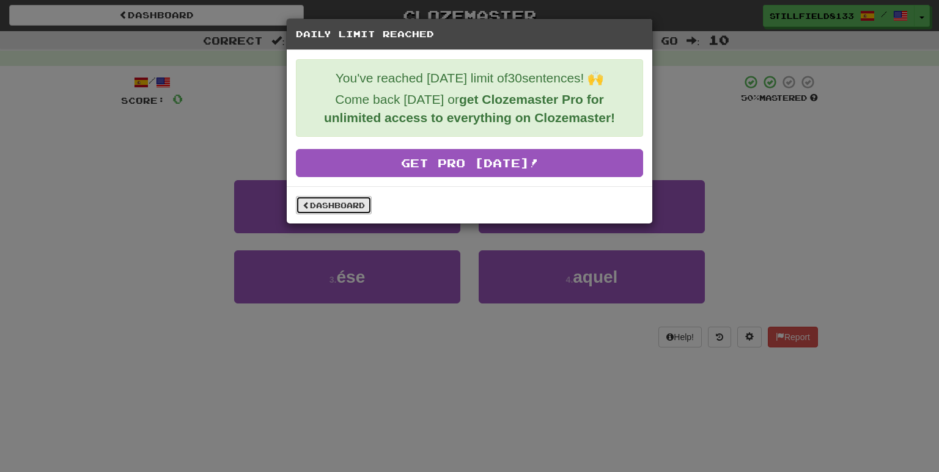
click at [338, 203] on link "Dashboard" at bounding box center [334, 205] width 76 height 18
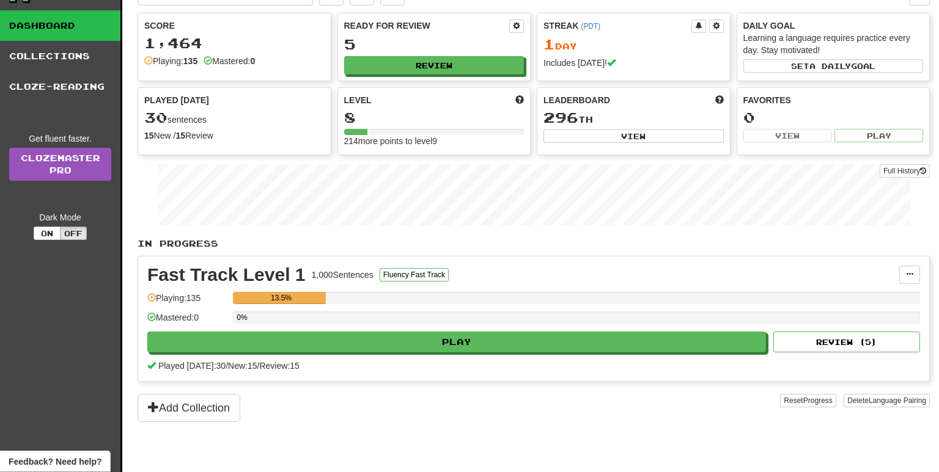
scroll to position [22, 0]
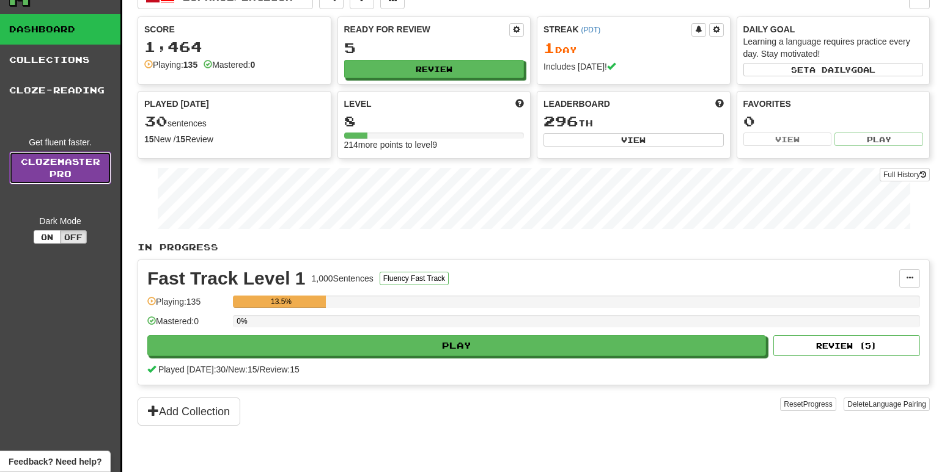
click at [66, 177] on link "Clozemaster Pro" at bounding box center [60, 168] width 102 height 33
